Goal: Communication & Community: Connect with others

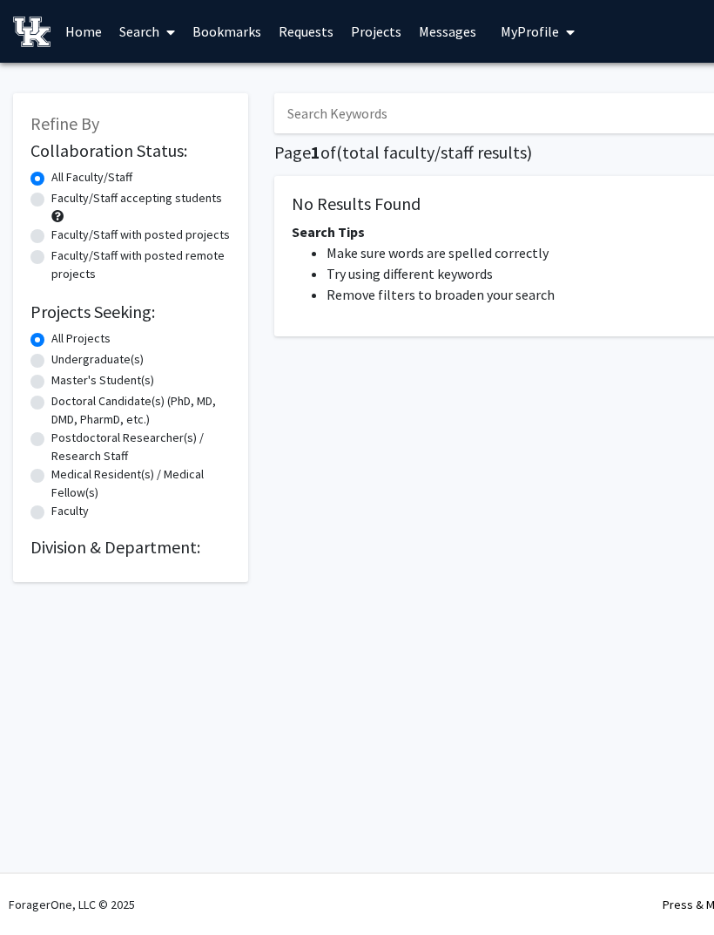
click at [534, 37] on span "My Profile" at bounding box center [530, 31] width 58 height 17
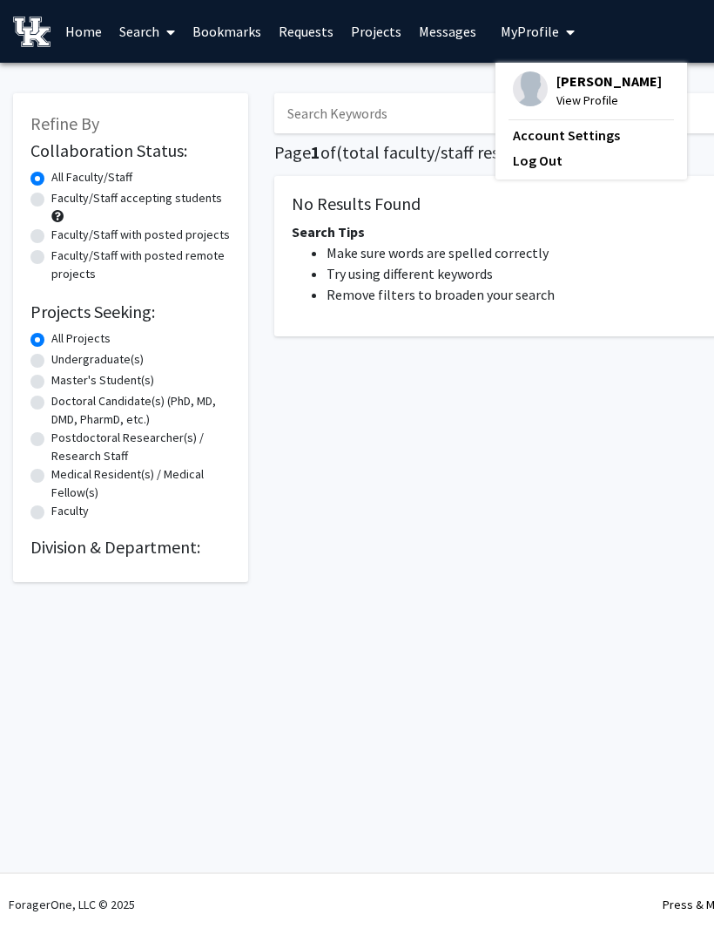
click at [458, 38] on link "Messages" at bounding box center [447, 31] width 75 height 61
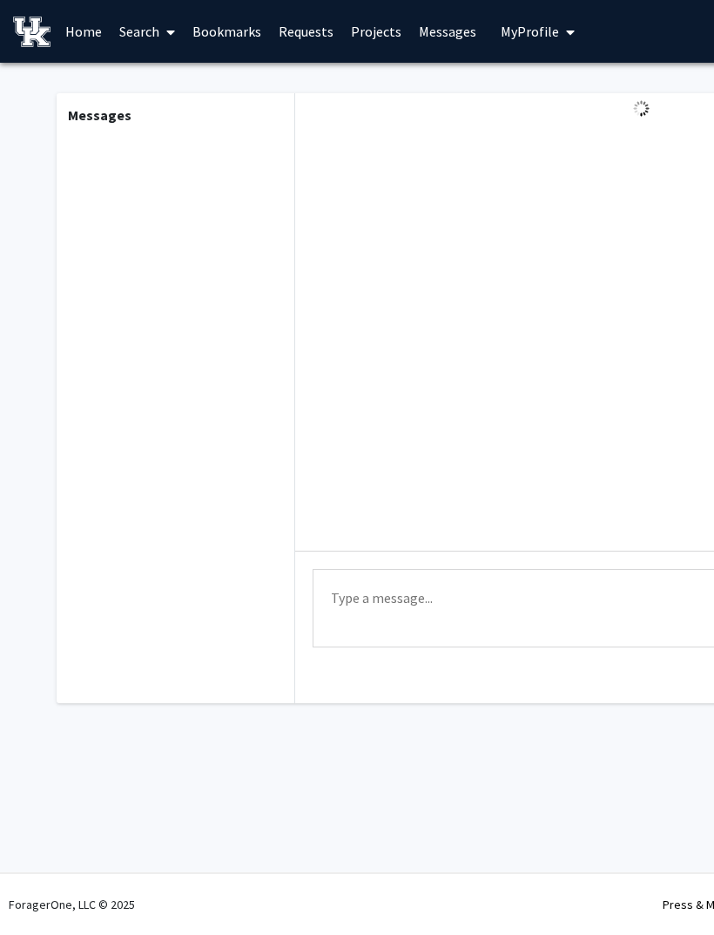
click at [449, 35] on link "Messages" at bounding box center [447, 31] width 75 height 61
